Goal: Transaction & Acquisition: Purchase product/service

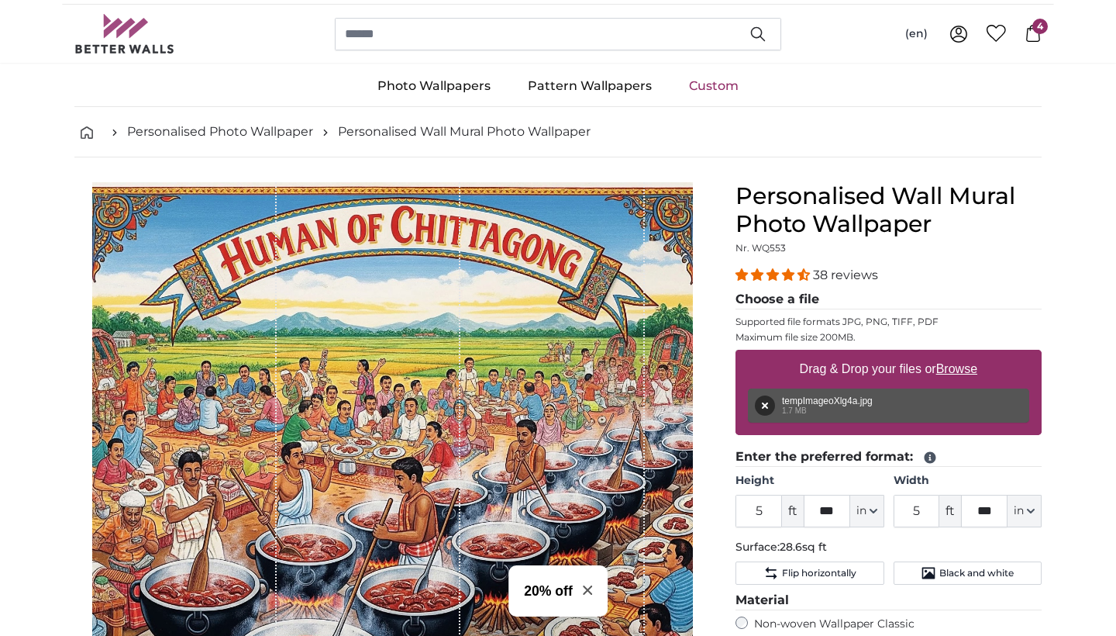
scroll to position [5, 0]
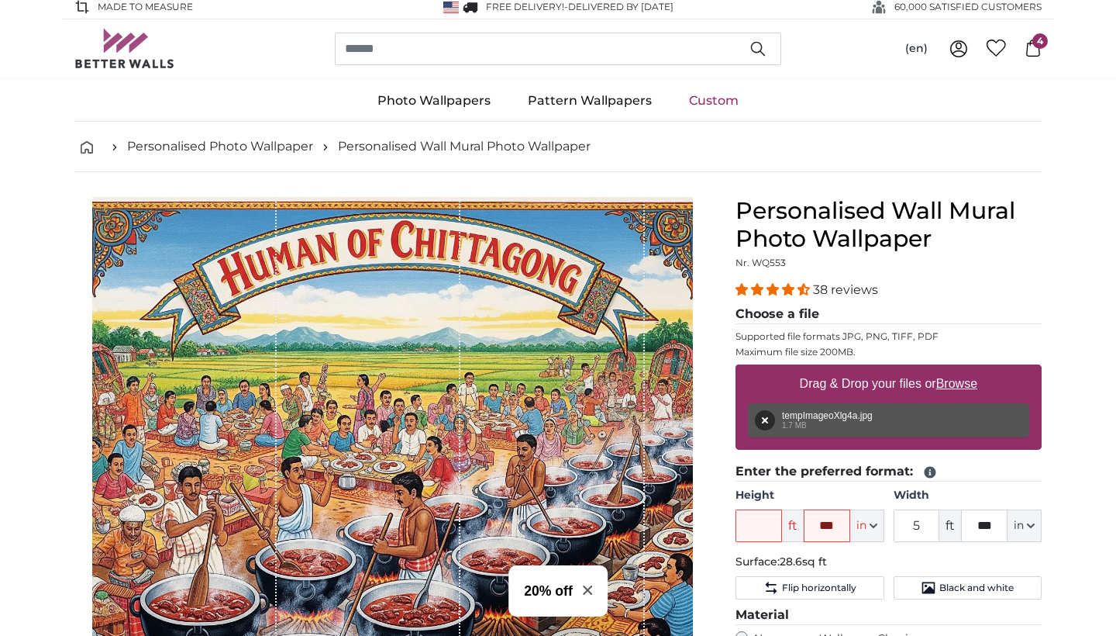
type input "7"
type input "6"
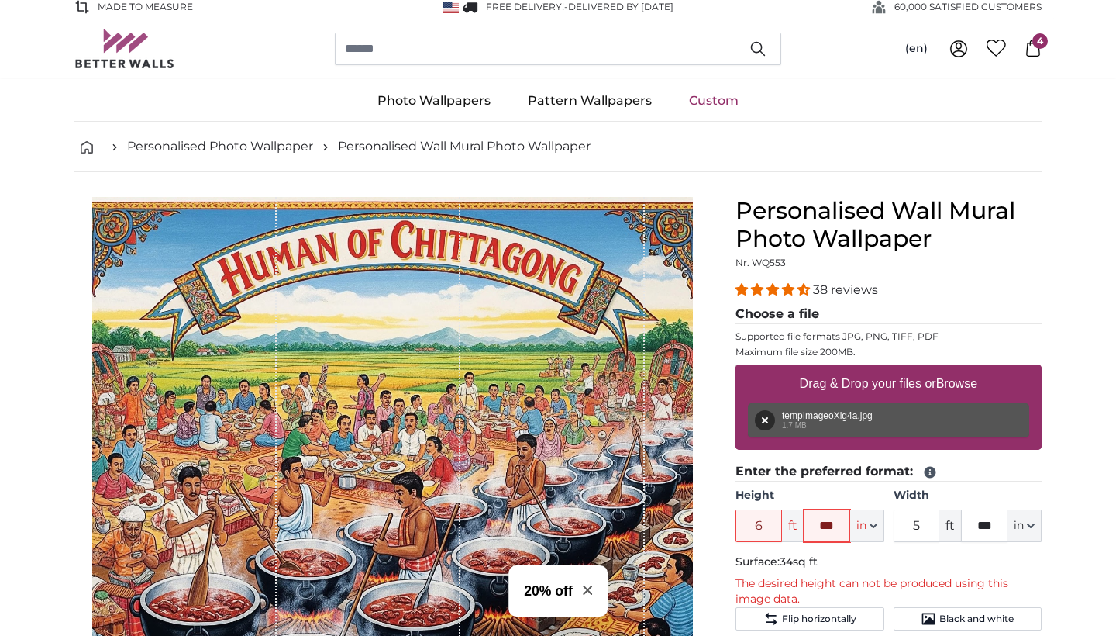
click at [835, 524] on input "***" at bounding box center [827, 525] width 47 height 33
type input "*"
click at [931, 528] on input "5" at bounding box center [917, 525] width 47 height 33
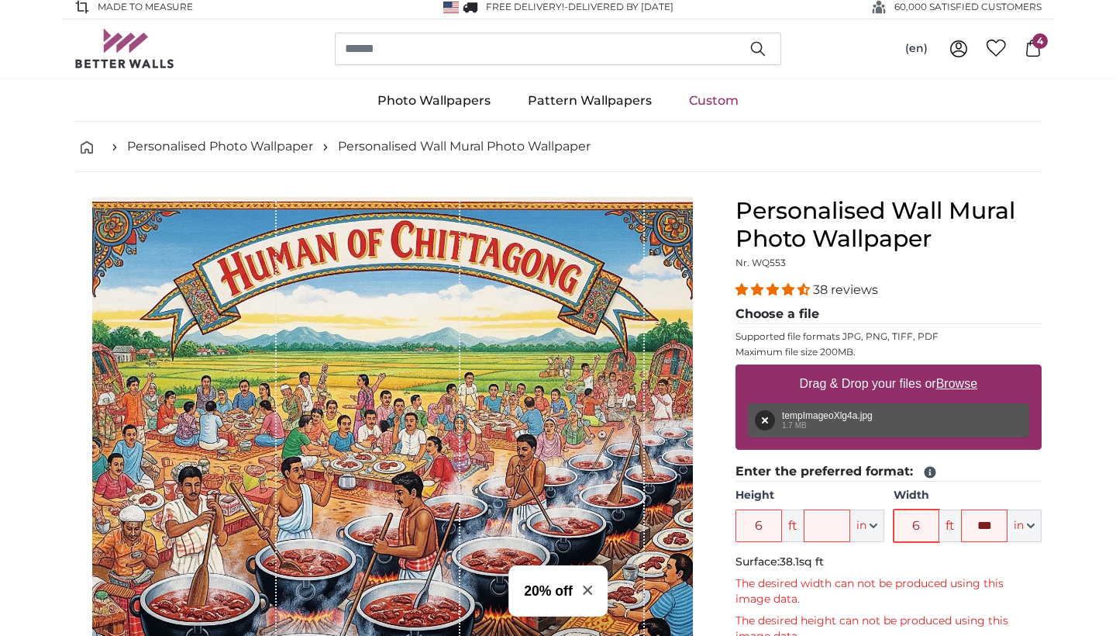
type input "6"
click at [1001, 519] on input "***" at bounding box center [984, 525] width 47 height 33
type input "*"
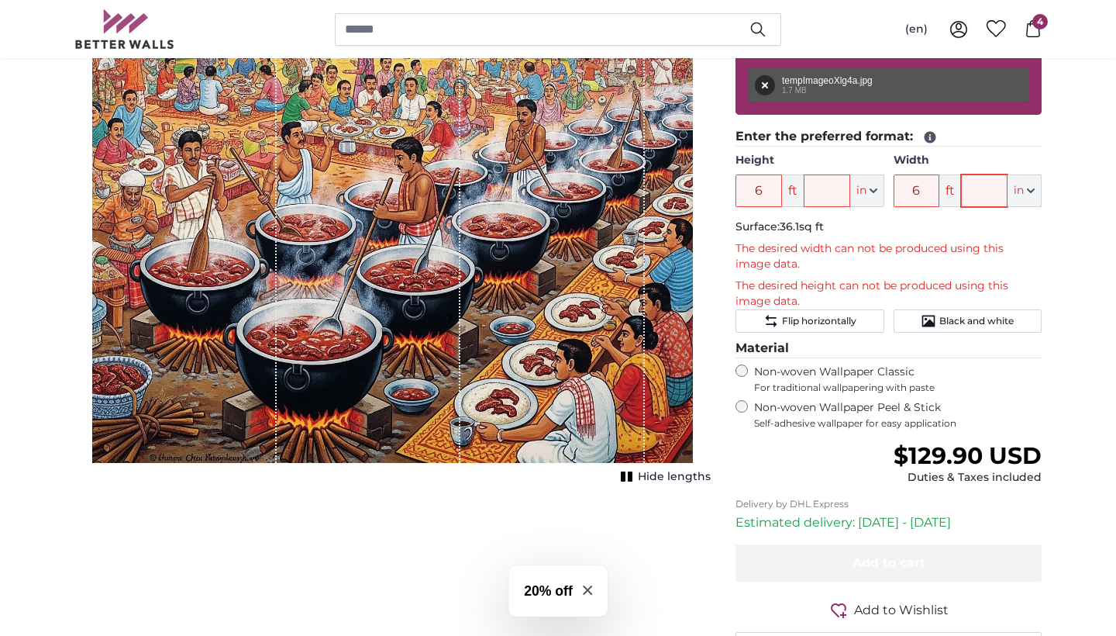
scroll to position [337, 0]
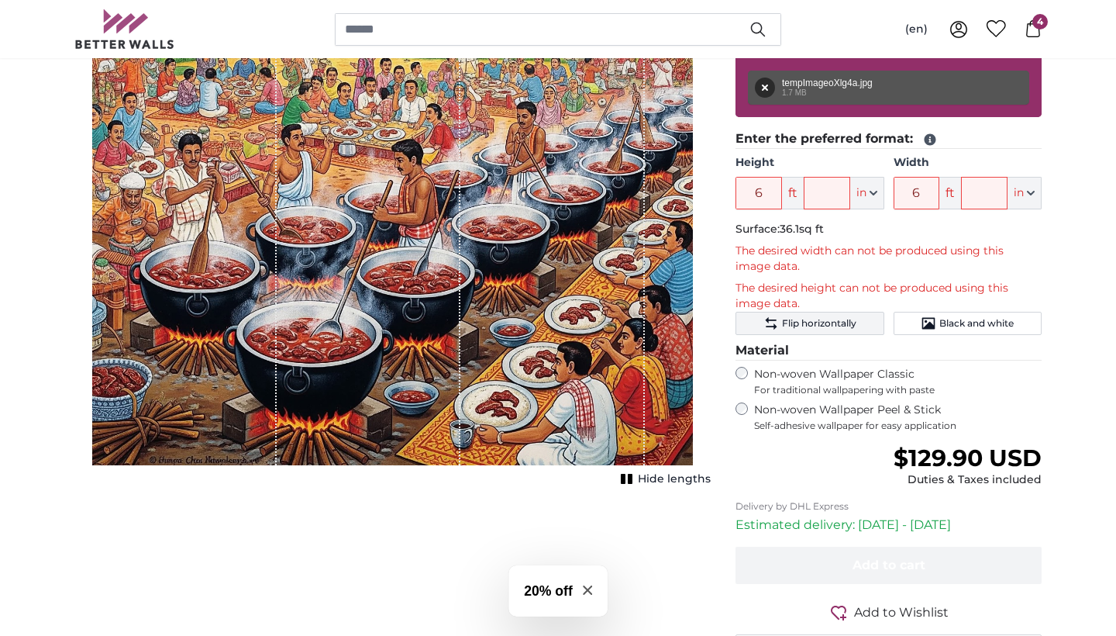
click at [846, 312] on button "Flip horizontally" at bounding box center [810, 323] width 148 height 23
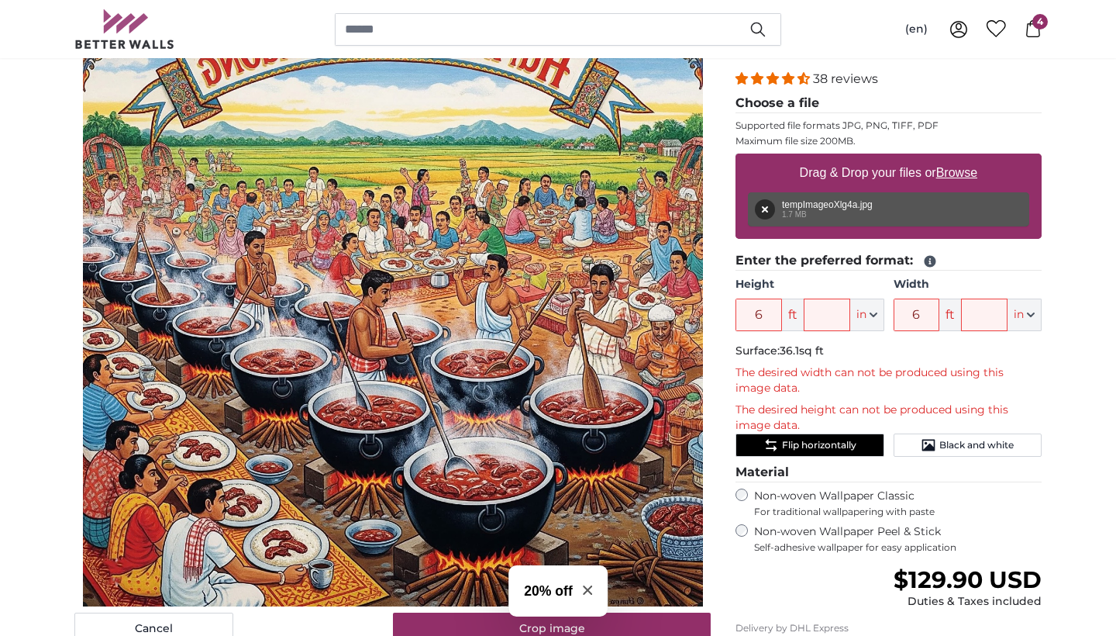
scroll to position [217, 0]
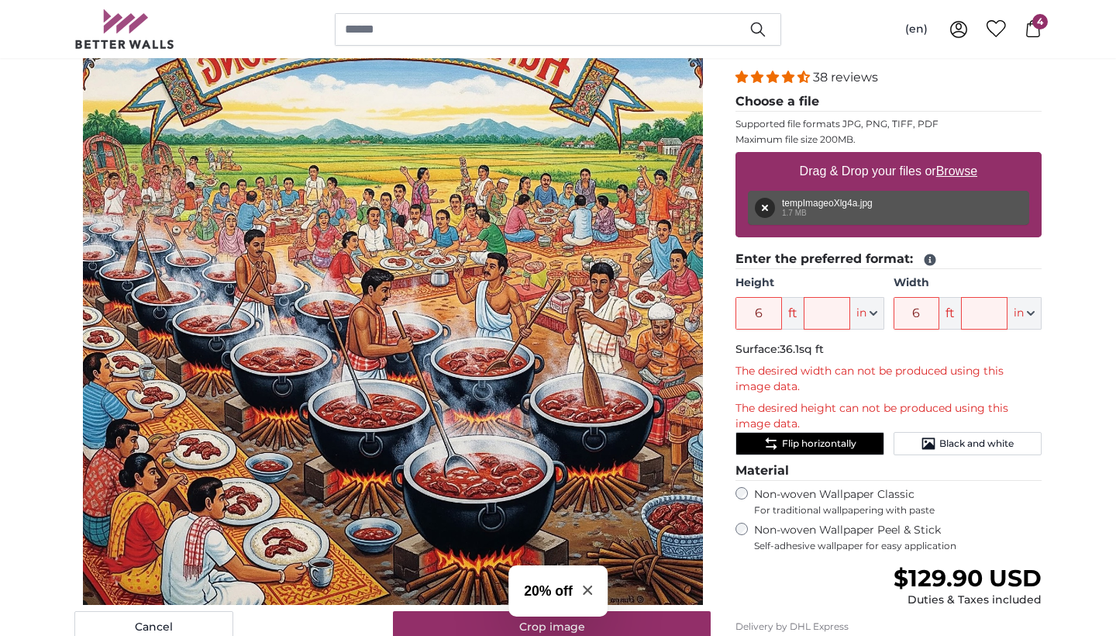
click at [815, 437] on span "Flip horizontally" at bounding box center [819, 443] width 74 height 12
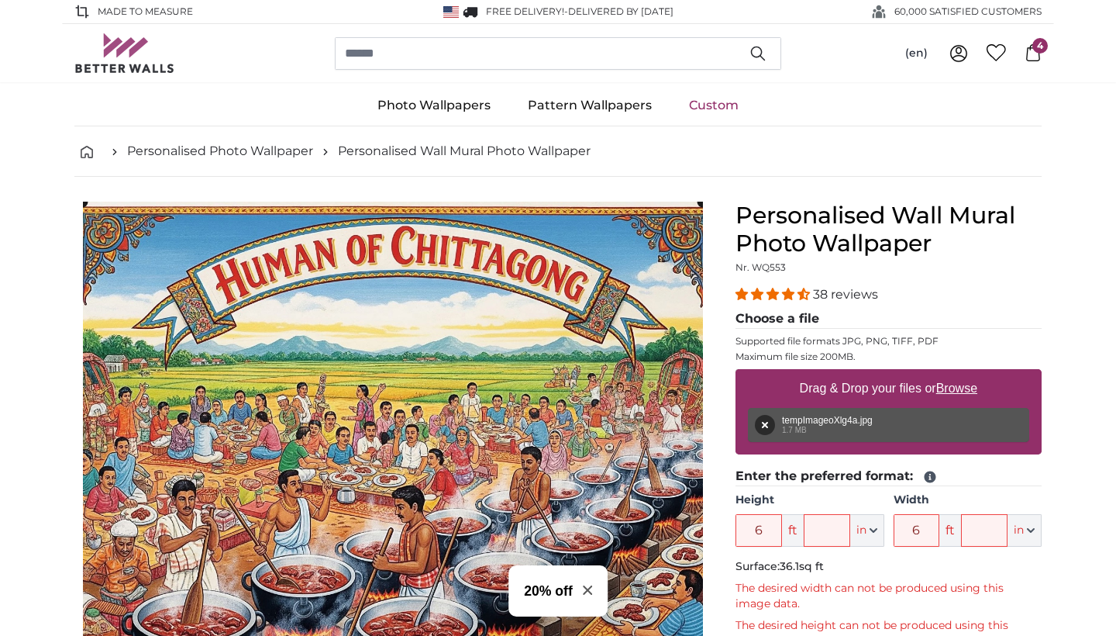
scroll to position [0, 0]
